Goal: Task Accomplishment & Management: Use online tool/utility

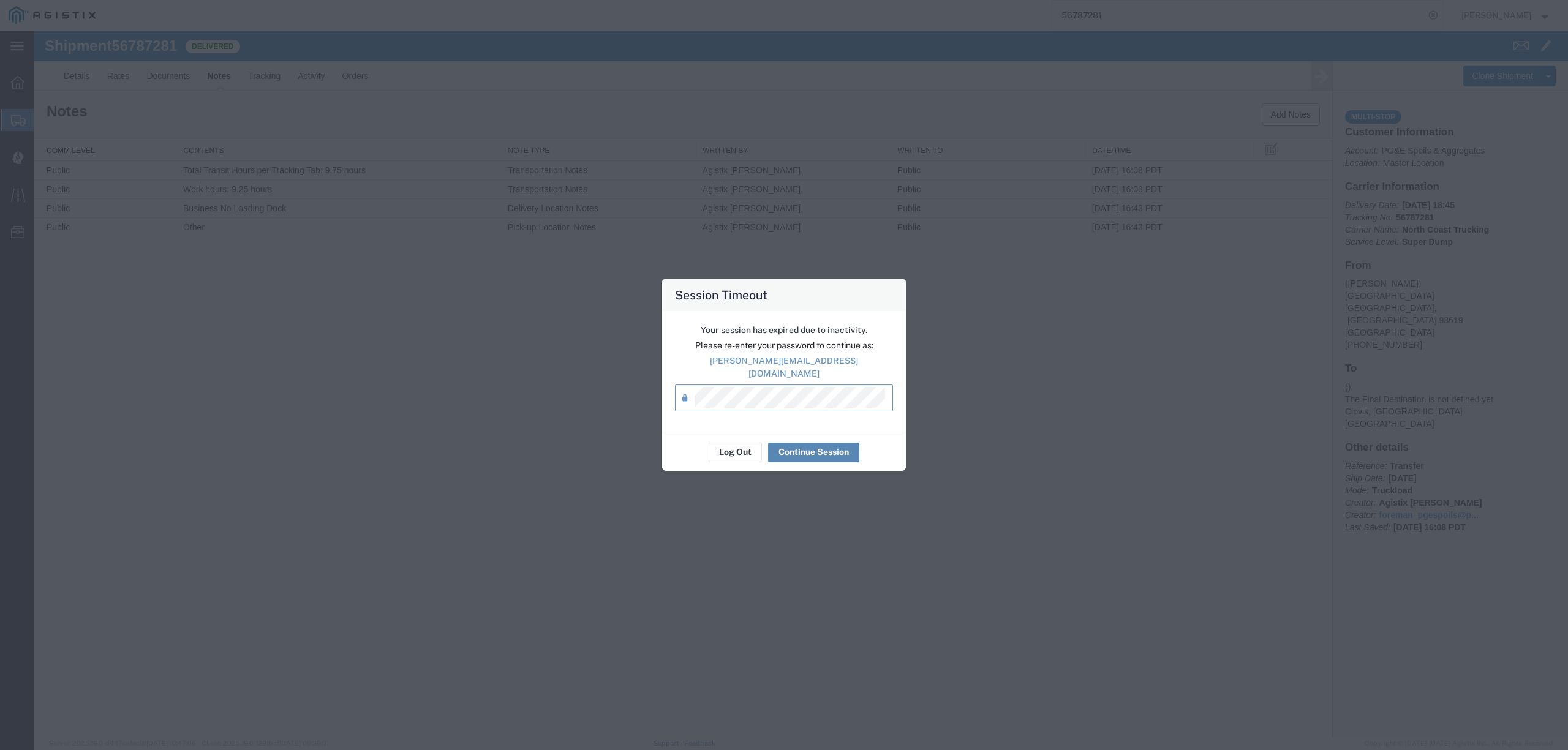
click at [833, 443] on button "Continue Session" at bounding box center [814, 452] width 91 height 19
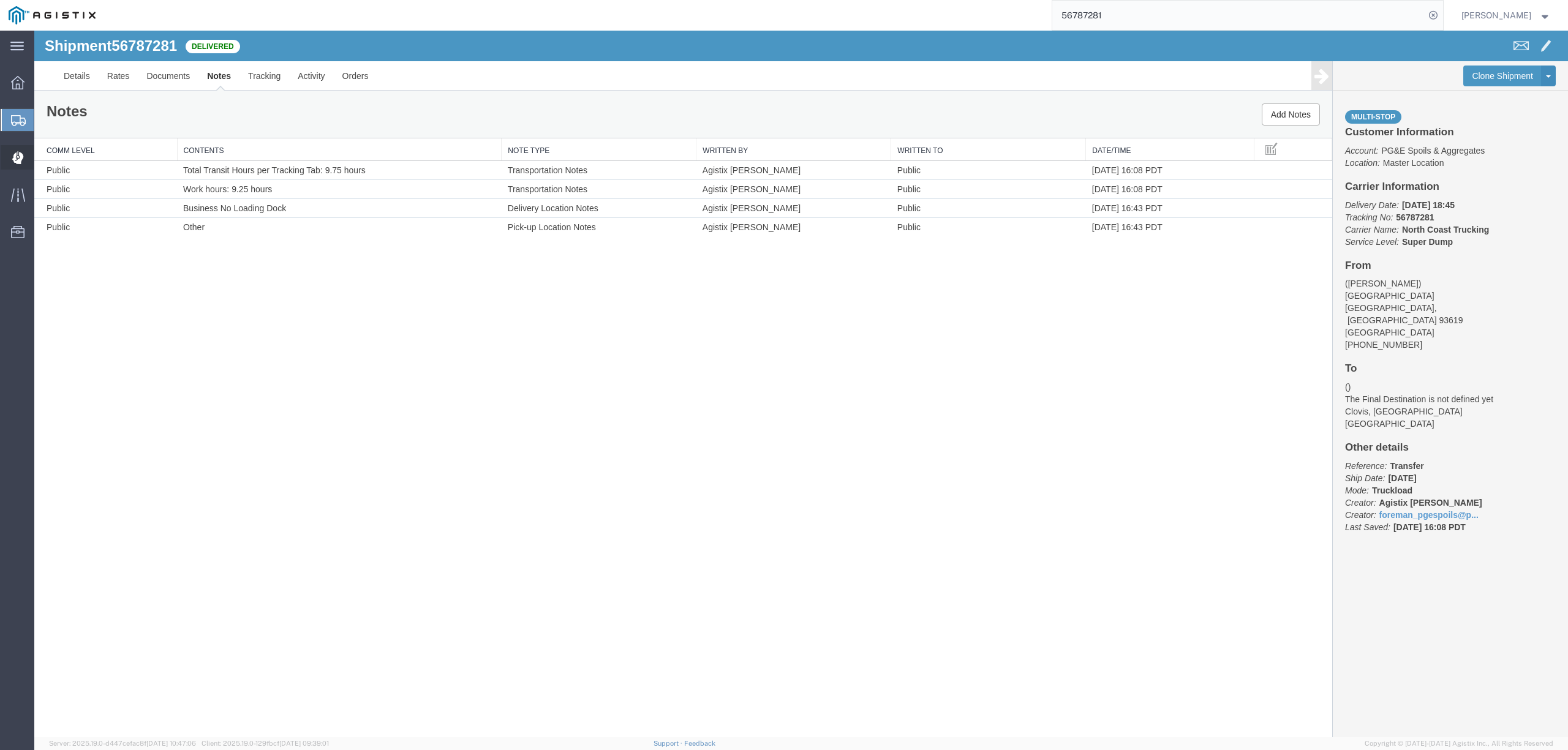
click at [42, 154] on span "Dispatch Manager" at bounding box center [38, 157] width 9 height 25
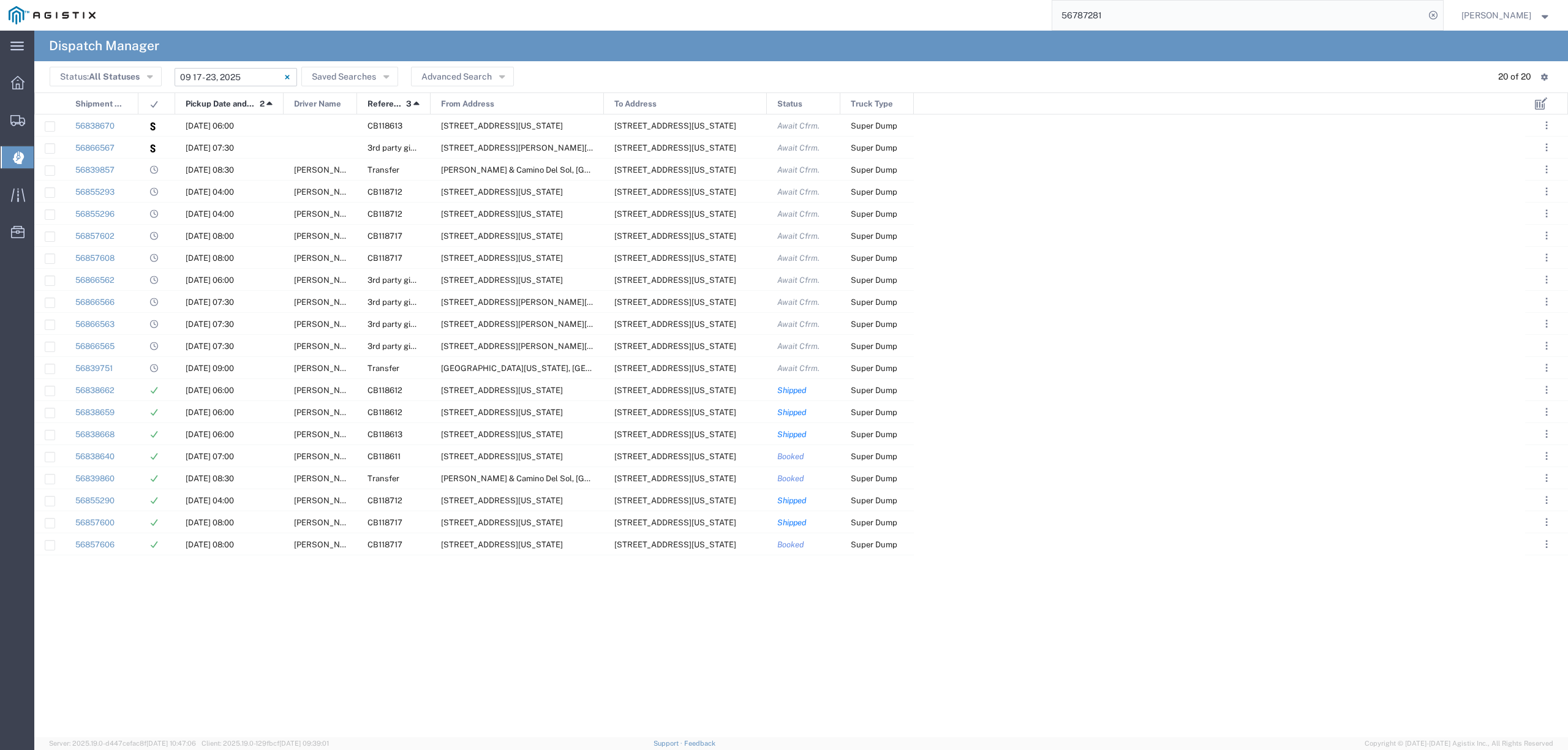
click at [225, 74] on input "[DATE] - [DATE]" at bounding box center [235, 77] width 123 height 18
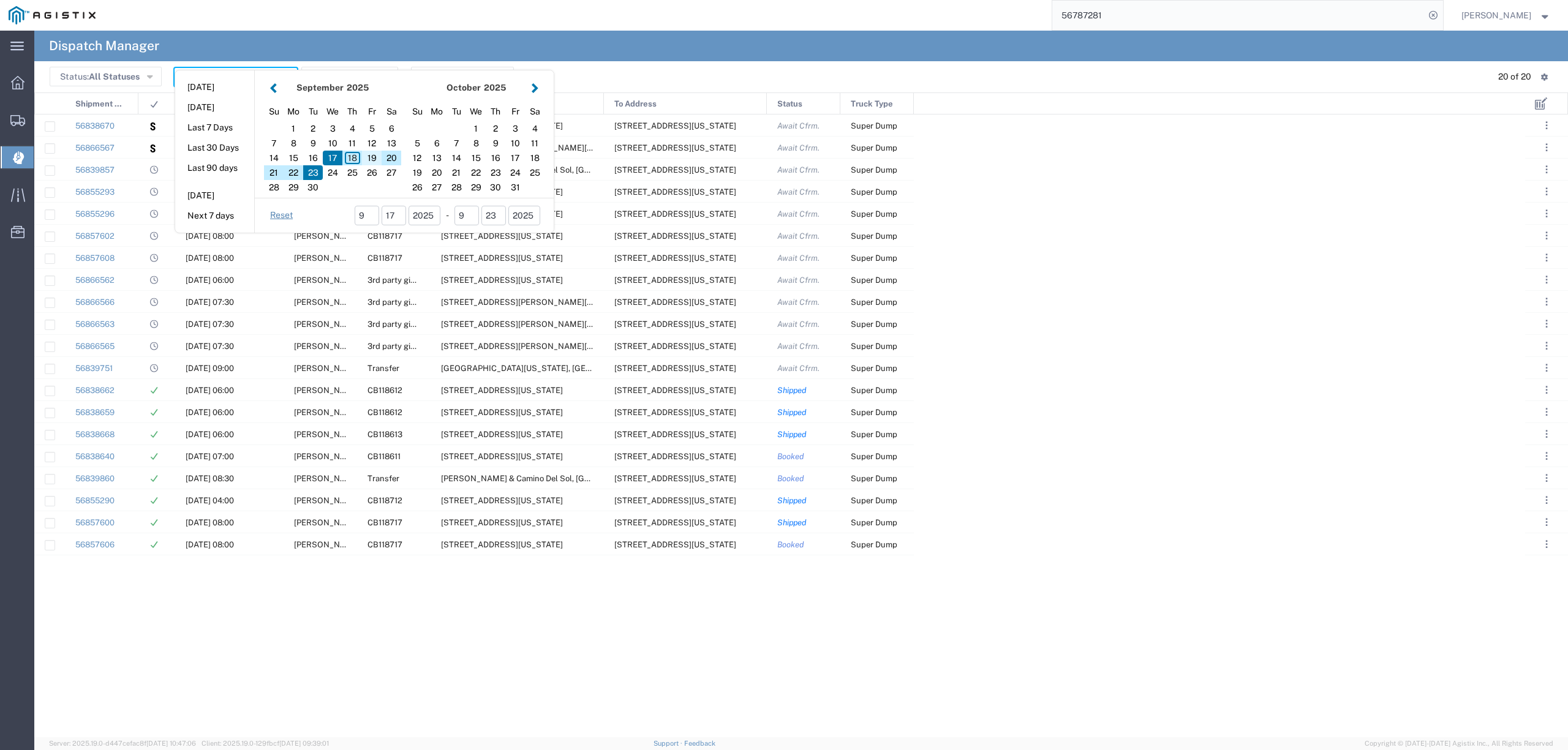
click at [371, 153] on div "19" at bounding box center [372, 158] width 19 height 14
type input "[DATE]"
type input "[DATE] - [DATE]"
